Goal: Find contact information: Find contact information

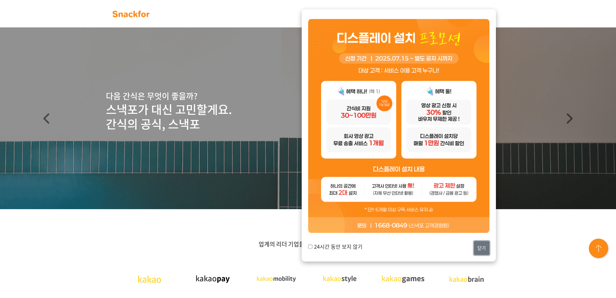
click at [483, 247] on button "닫기" at bounding box center [482, 248] width 16 height 14
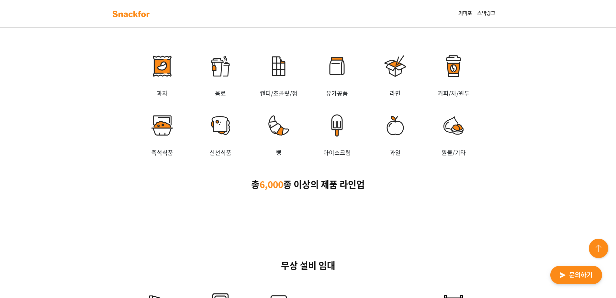
scroll to position [1230, 0]
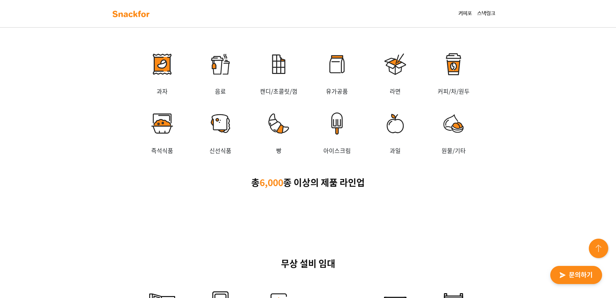
click at [337, 57] on img at bounding box center [337, 63] width 58 height 45
click at [339, 66] on img at bounding box center [337, 63] width 58 height 45
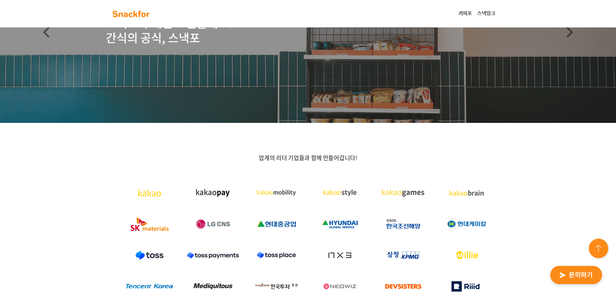
scroll to position [0, 0]
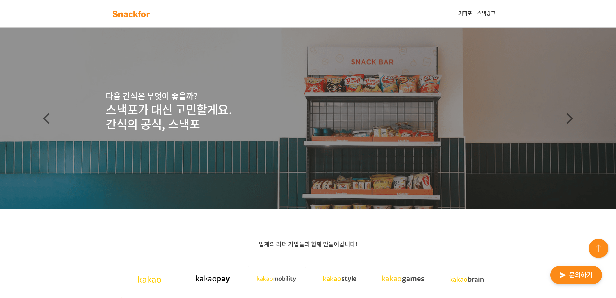
click at [460, 13] on link "커피포" at bounding box center [465, 13] width 19 height 13
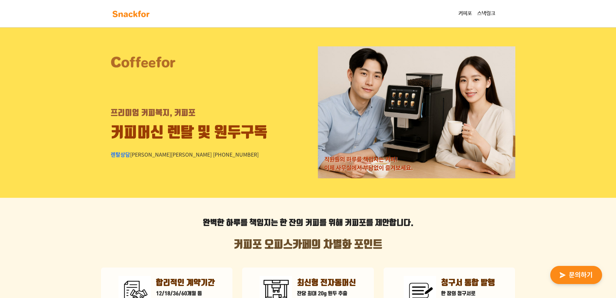
click at [487, 9] on link "스낵링크" at bounding box center [486, 13] width 23 height 13
click at [137, 15] on img at bounding box center [131, 14] width 41 height 10
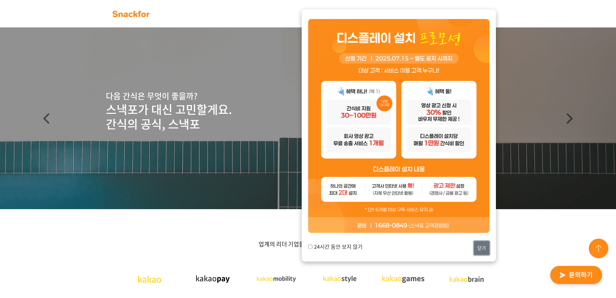
click at [483, 246] on button "닫기" at bounding box center [482, 248] width 16 height 14
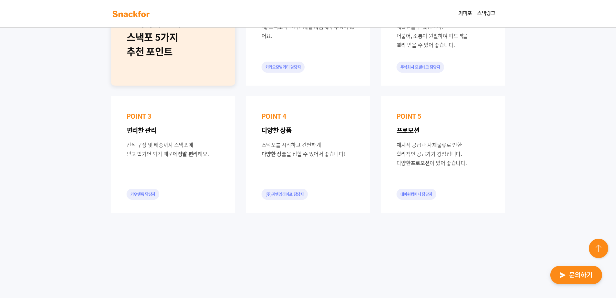
scroll to position [518, 0]
drag, startPoint x: 275, startPoint y: 191, endPoint x: 306, endPoint y: 194, distance: 31.5
click at [306, 194] on div "(주)지앤엠라이프 담당자" at bounding box center [285, 192] width 46 height 11
click at [299, 189] on div "(주)지앤엠라이프 담당자" at bounding box center [285, 192] width 46 height 11
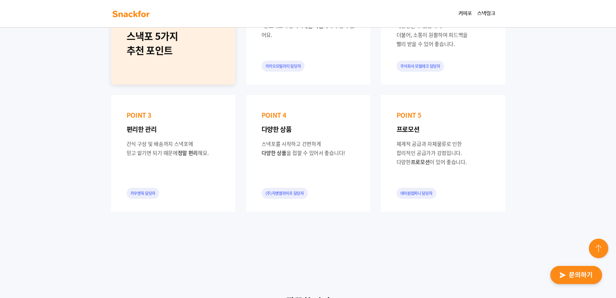
click at [290, 156] on div "스낵포를 시작하고 간편하게 다양한 상품 을 접할 수 있어서 좋습니다!" at bounding box center [308, 148] width 93 height 18
click at [277, 144] on div "스낵포를 시작하고 간편하게 다양한 상품 을 접할 수 있어서 좋습니다!" at bounding box center [308, 148] width 93 height 18
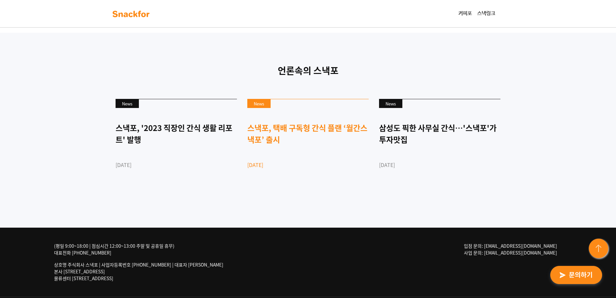
scroll to position [1673, 0]
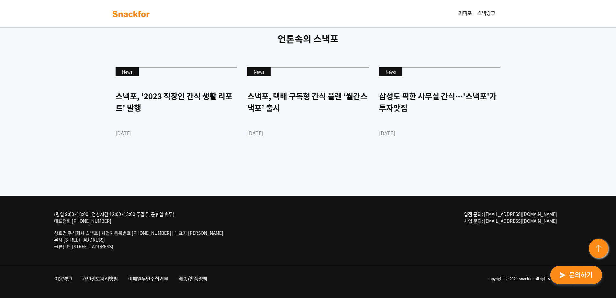
click at [197, 278] on link "배송/반품정책" at bounding box center [192, 279] width 39 height 12
drag, startPoint x: 123, startPoint y: 248, endPoint x: 74, endPoint y: 250, distance: 49.3
click at [74, 250] on div "(평일 9:00~18:00 | 점심시간 12:00~13:00 주말 및 공휴일 휴무) 대표전화 1668-0849 상호명 주식회사 스낵포 | 사업…" at bounding box center [146, 232] width 185 height 44
copy p "경기도 광주시 추자동 303"
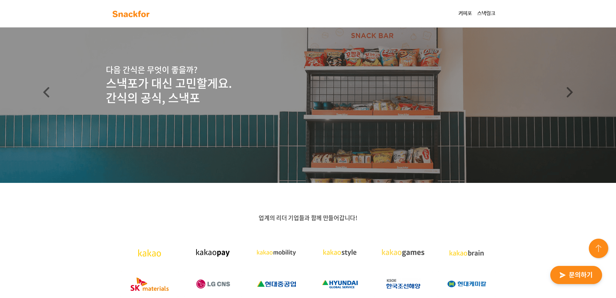
scroll to position [0, 0]
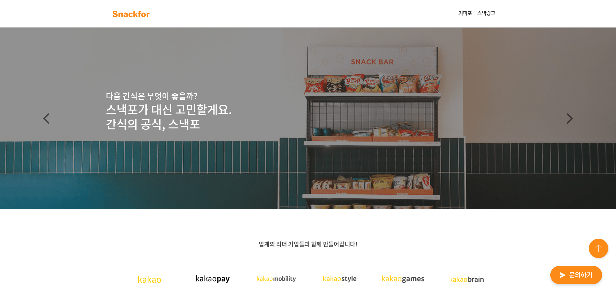
click at [136, 11] on img at bounding box center [131, 14] width 41 height 10
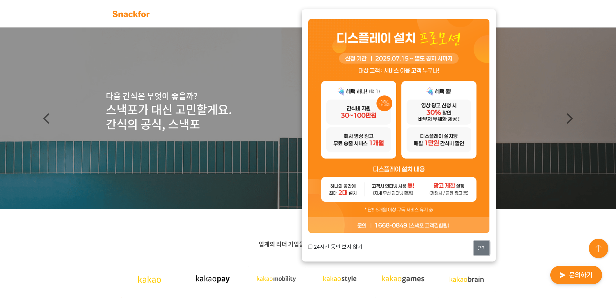
click at [481, 246] on button "닫기" at bounding box center [482, 248] width 16 height 14
